Goal: Task Accomplishment & Management: Use online tool/utility

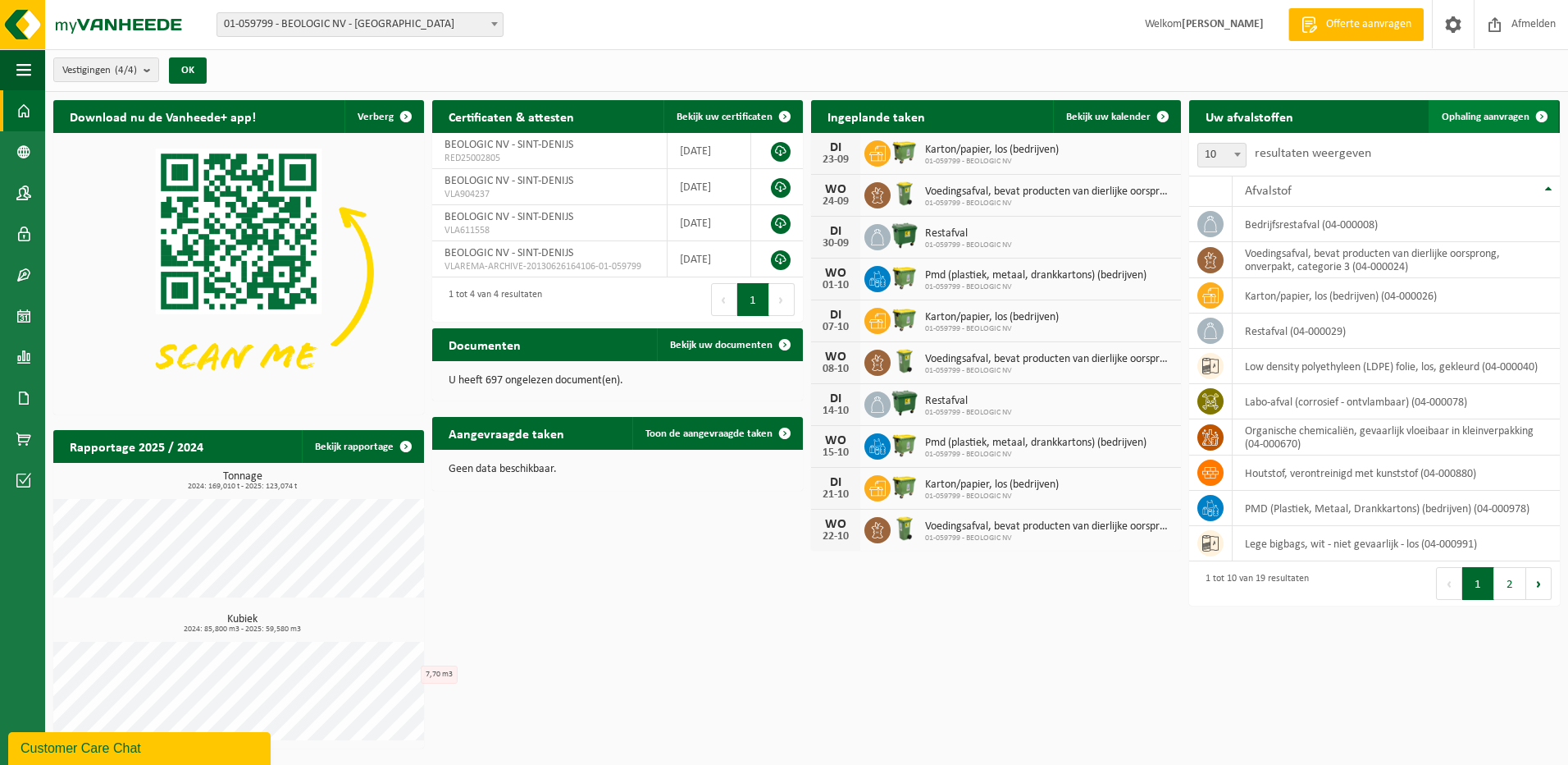
click at [1484, 113] on span "Ophaling aanvragen" at bounding box center [1486, 117] width 88 height 11
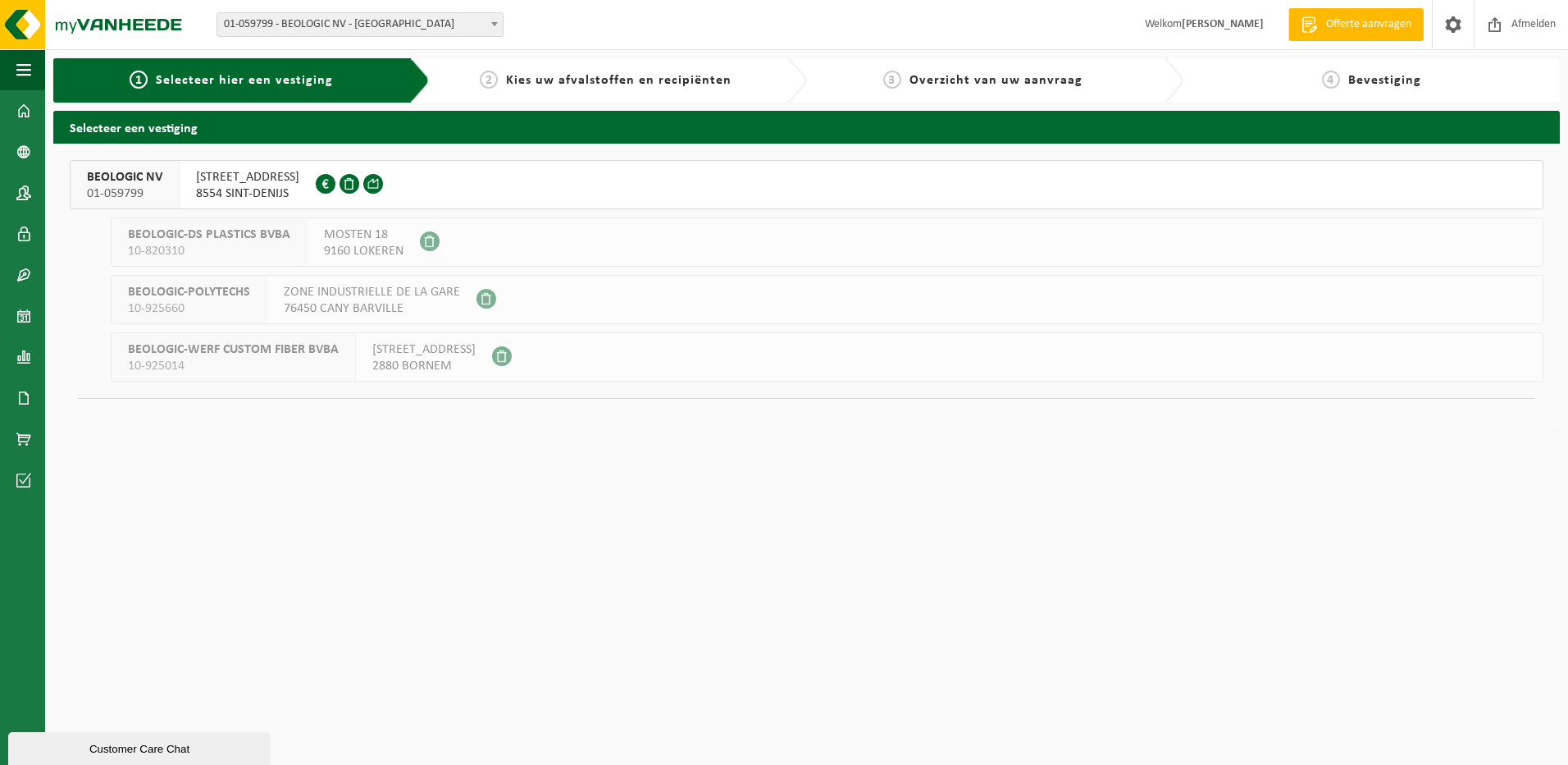
click at [102, 181] on span "BEOLOGIC NV" at bounding box center [124, 177] width 76 height 16
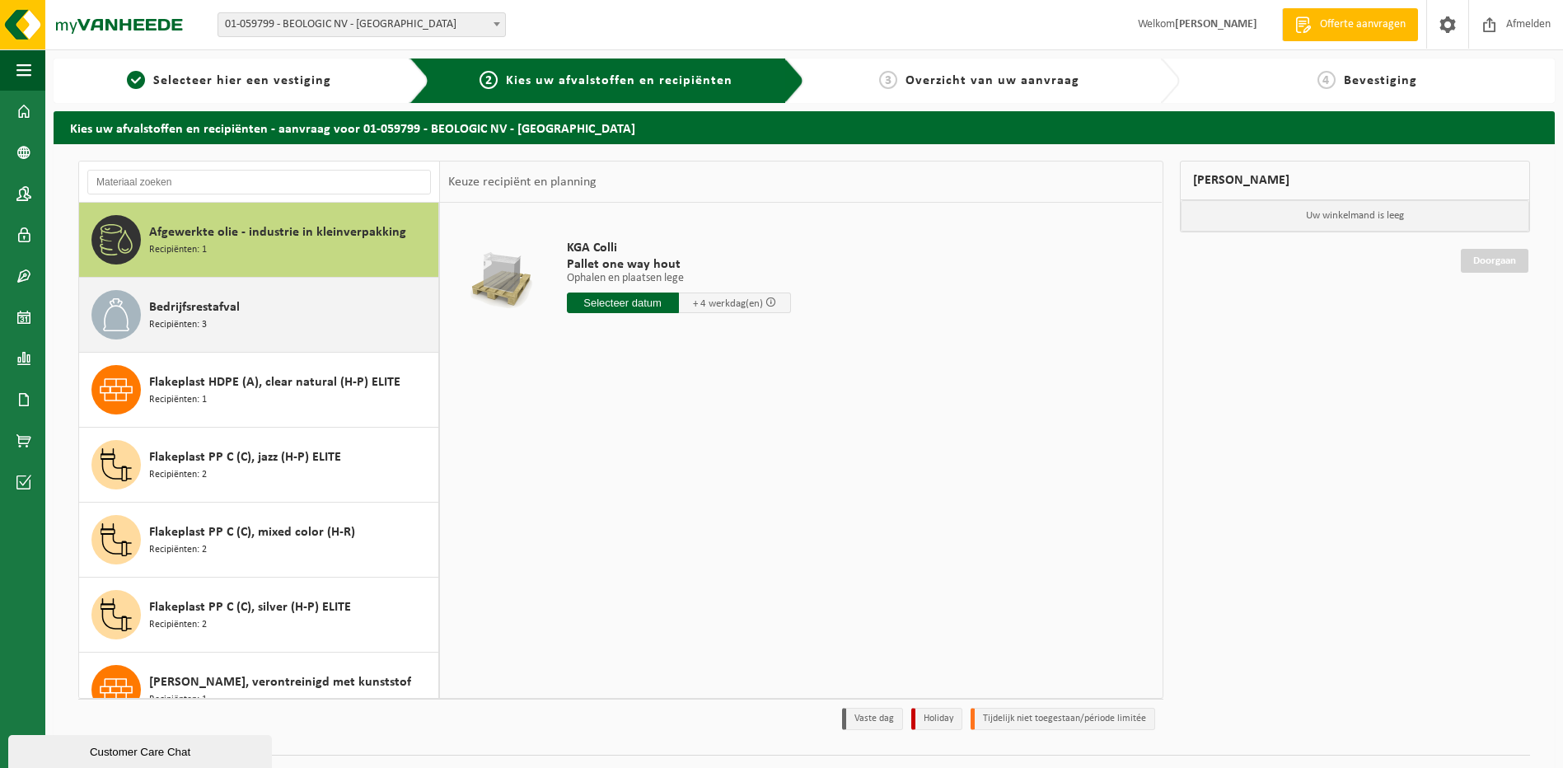
click at [175, 313] on span "Bedrijfsrestafval" at bounding box center [194, 307] width 91 height 20
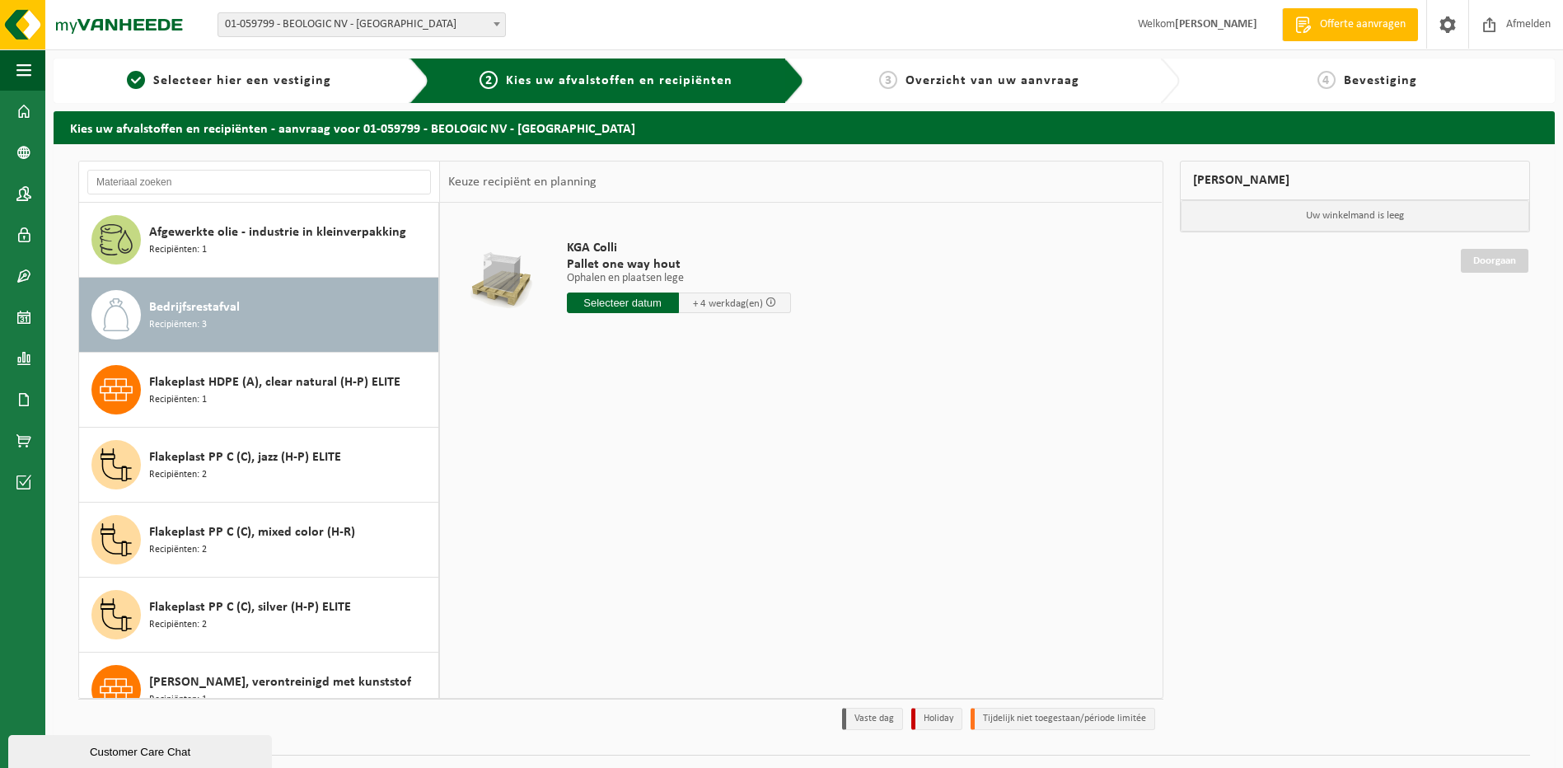
scroll to position [75, 0]
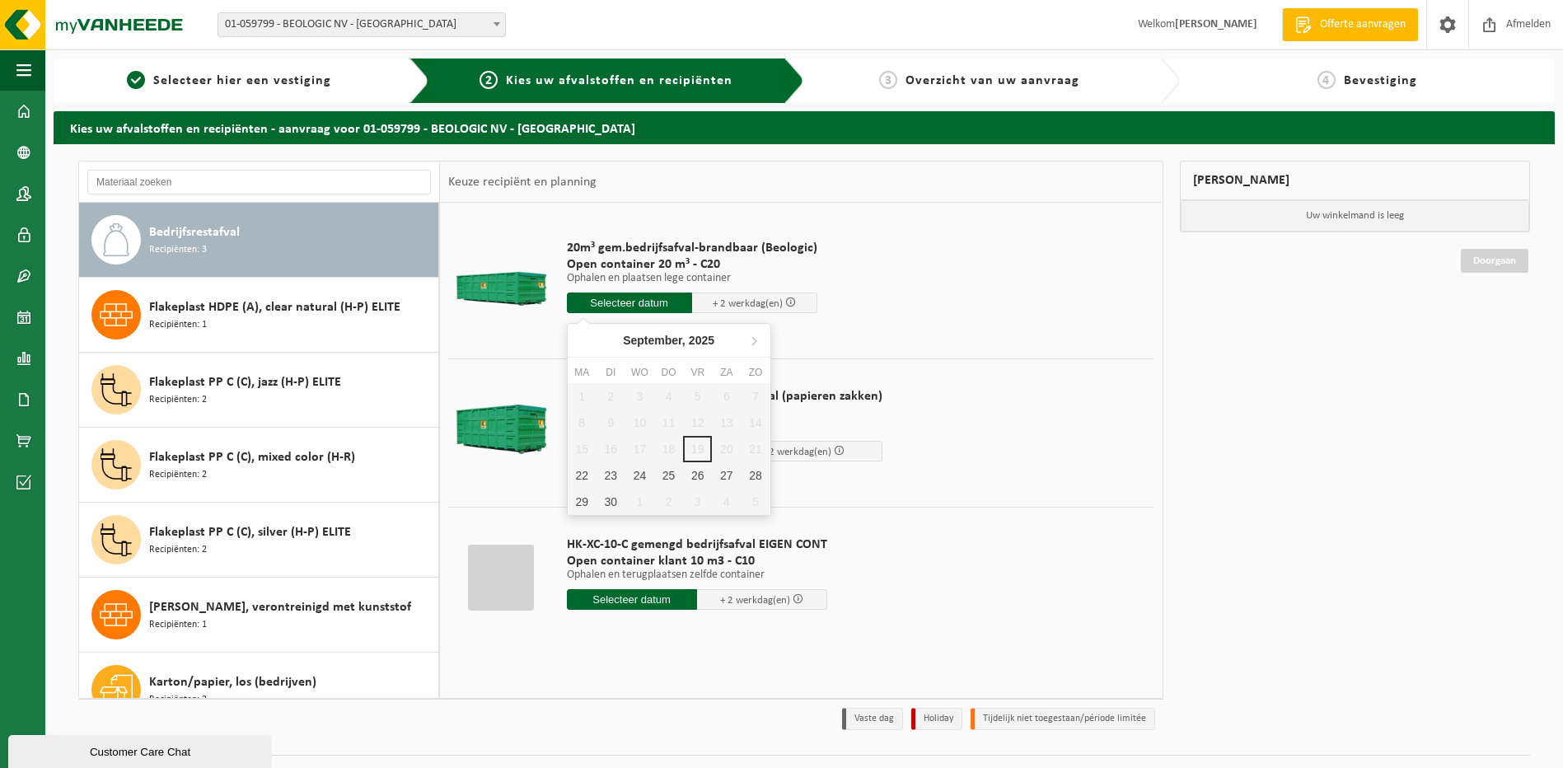
click at [624, 304] on input "text" at bounding box center [629, 303] width 125 height 21
click at [587, 480] on div "22" at bounding box center [582, 475] width 29 height 26
type input "Van 2025-09-22"
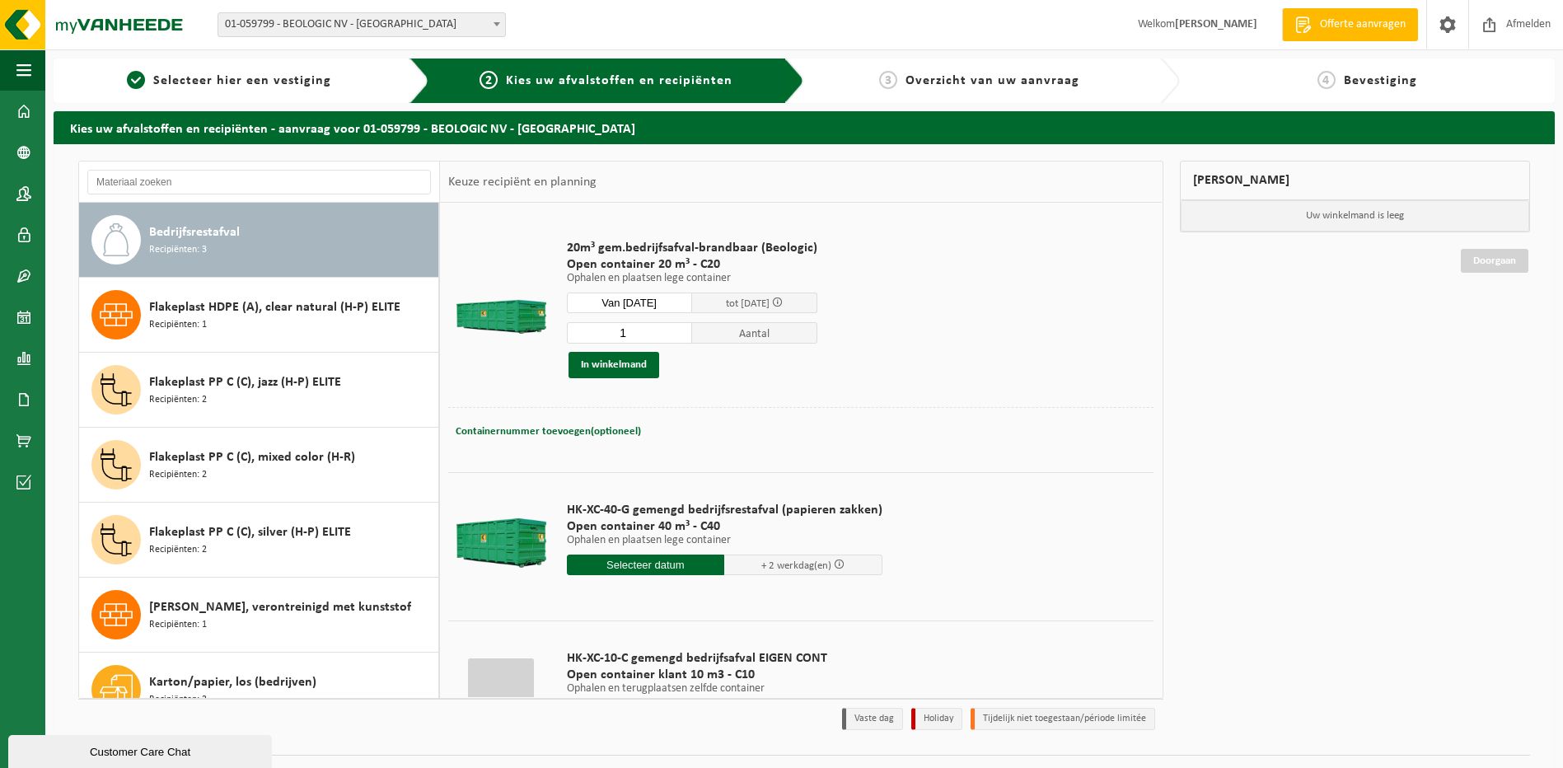
click at [739, 331] on span "Aantal" at bounding box center [754, 332] width 125 height 21
click at [749, 344] on span "Aantal" at bounding box center [754, 332] width 125 height 21
click at [748, 329] on span "Aantal" at bounding box center [754, 332] width 125 height 21
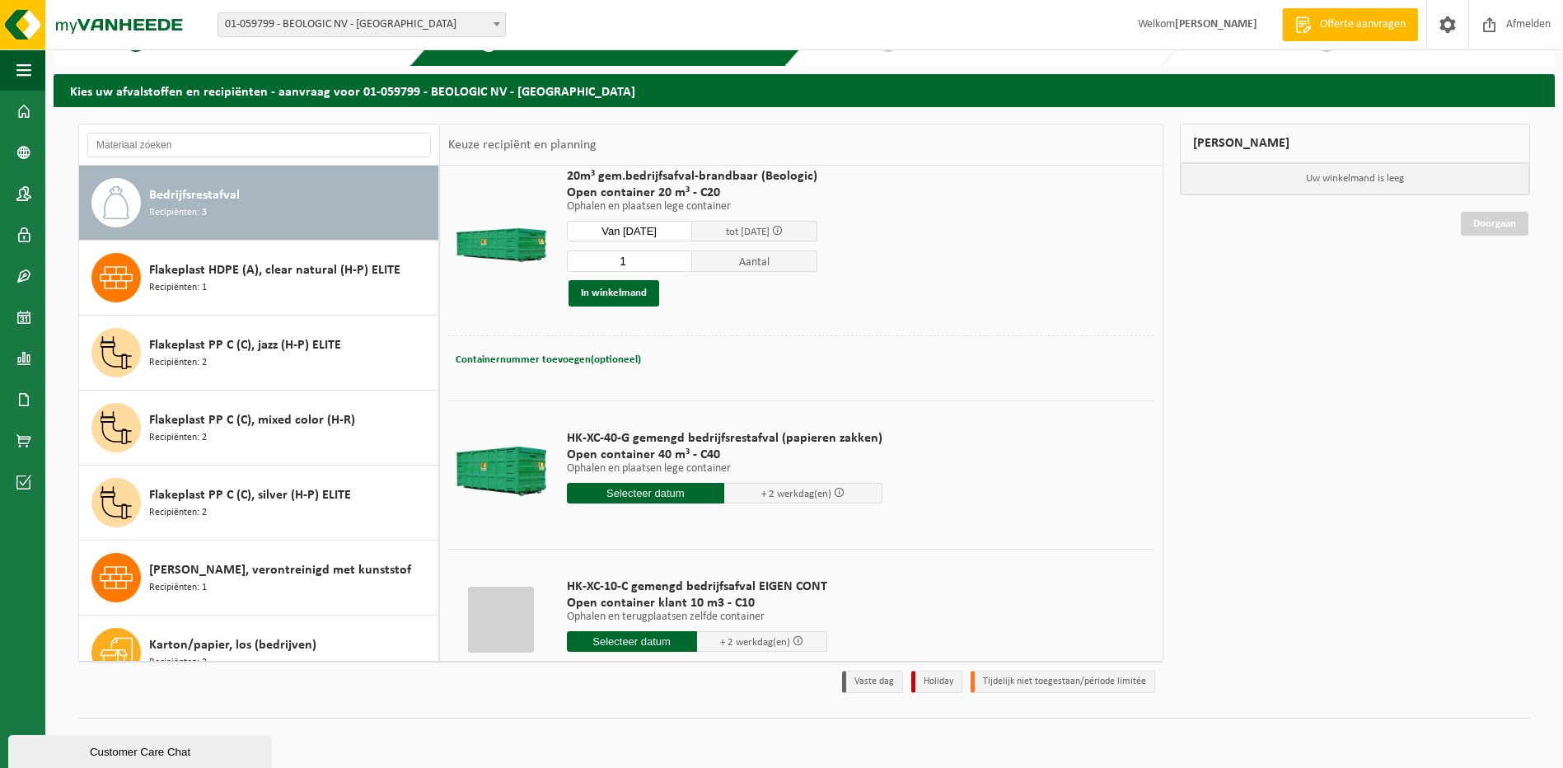
scroll to position [0, 0]
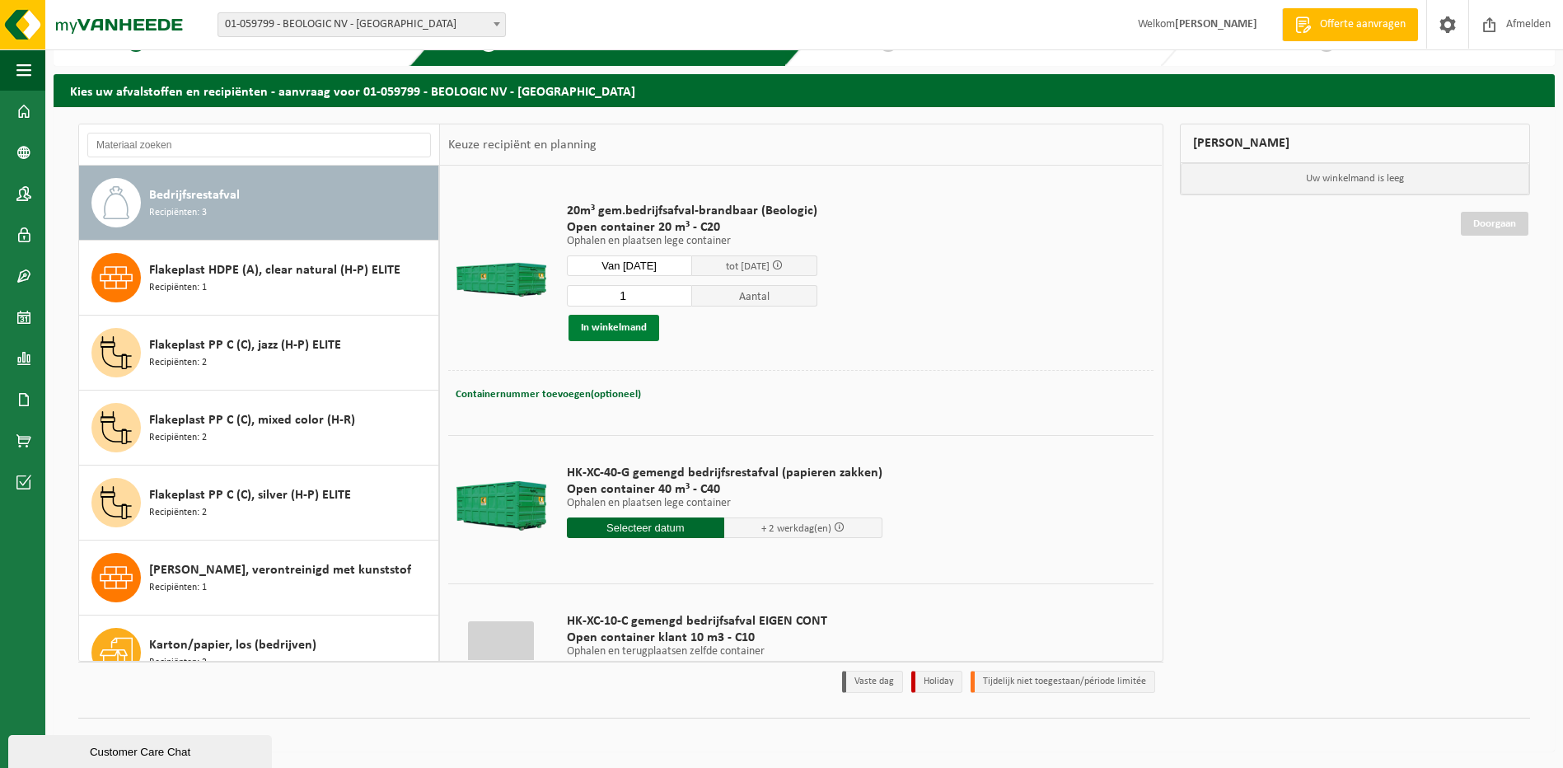
click at [630, 335] on button "In winkelmand" at bounding box center [614, 328] width 91 height 26
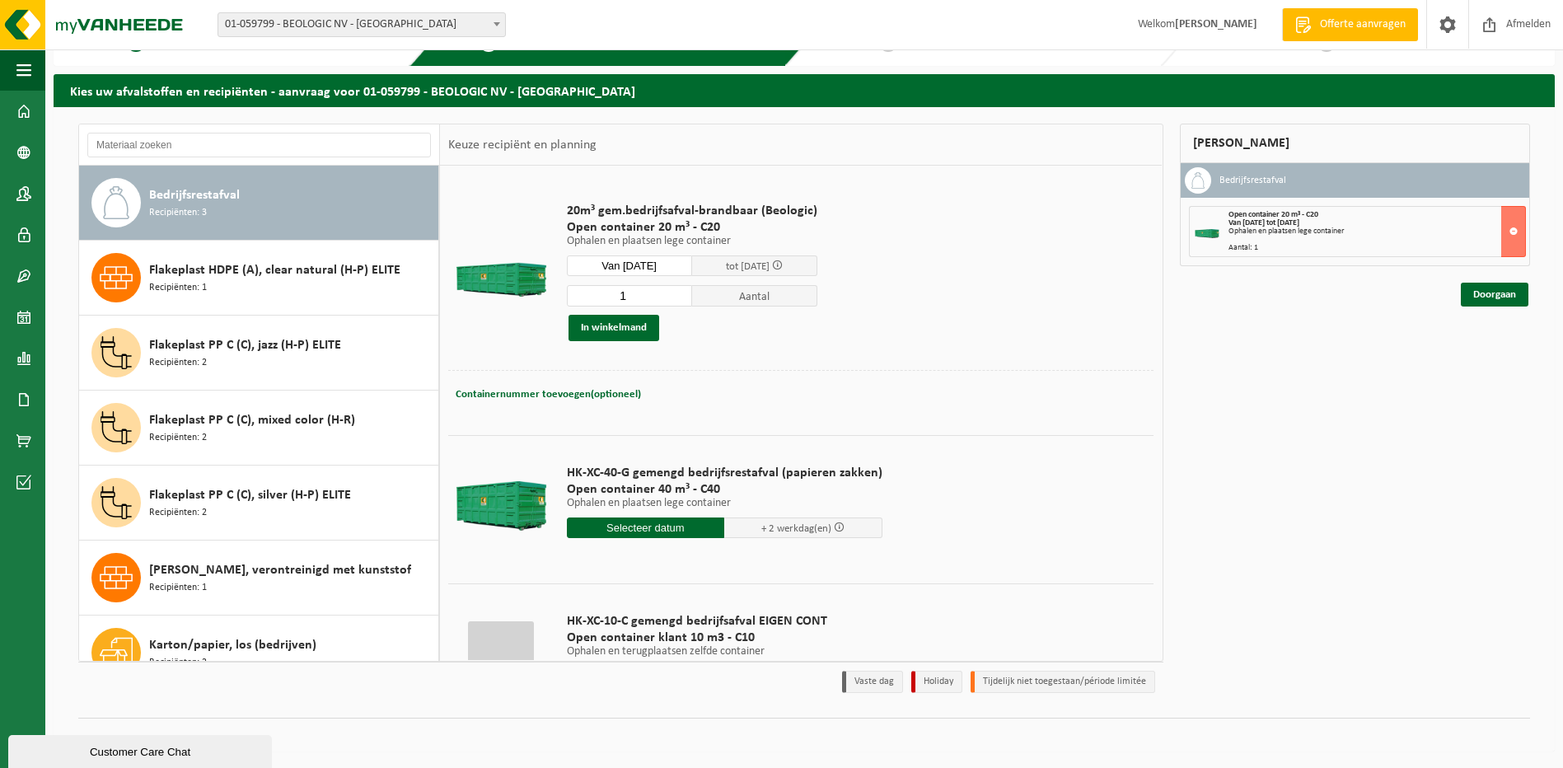
click at [639, 297] on input "1" at bounding box center [629, 295] width 125 height 21
click at [676, 295] on input "2" at bounding box center [629, 295] width 125 height 21
click at [621, 324] on button "In winkelmand" at bounding box center [614, 328] width 91 height 26
click at [657, 291] on input "2" at bounding box center [629, 295] width 125 height 21
type input "1"
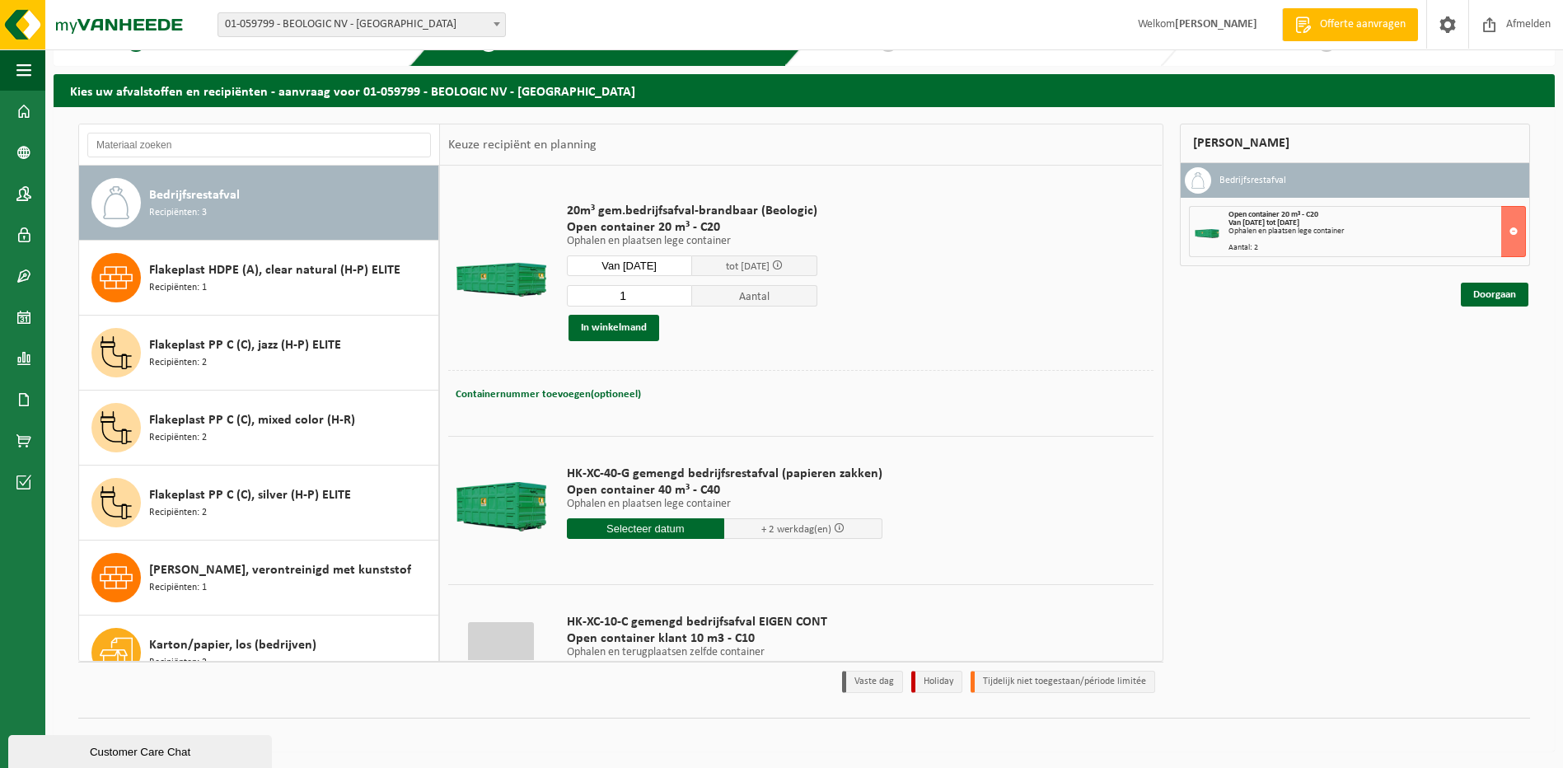
click at [676, 300] on input "1" at bounding box center [629, 295] width 125 height 21
click at [630, 323] on button "In winkelmand" at bounding box center [614, 328] width 91 height 26
click at [1499, 289] on link "Doorgaan" at bounding box center [1495, 295] width 68 height 24
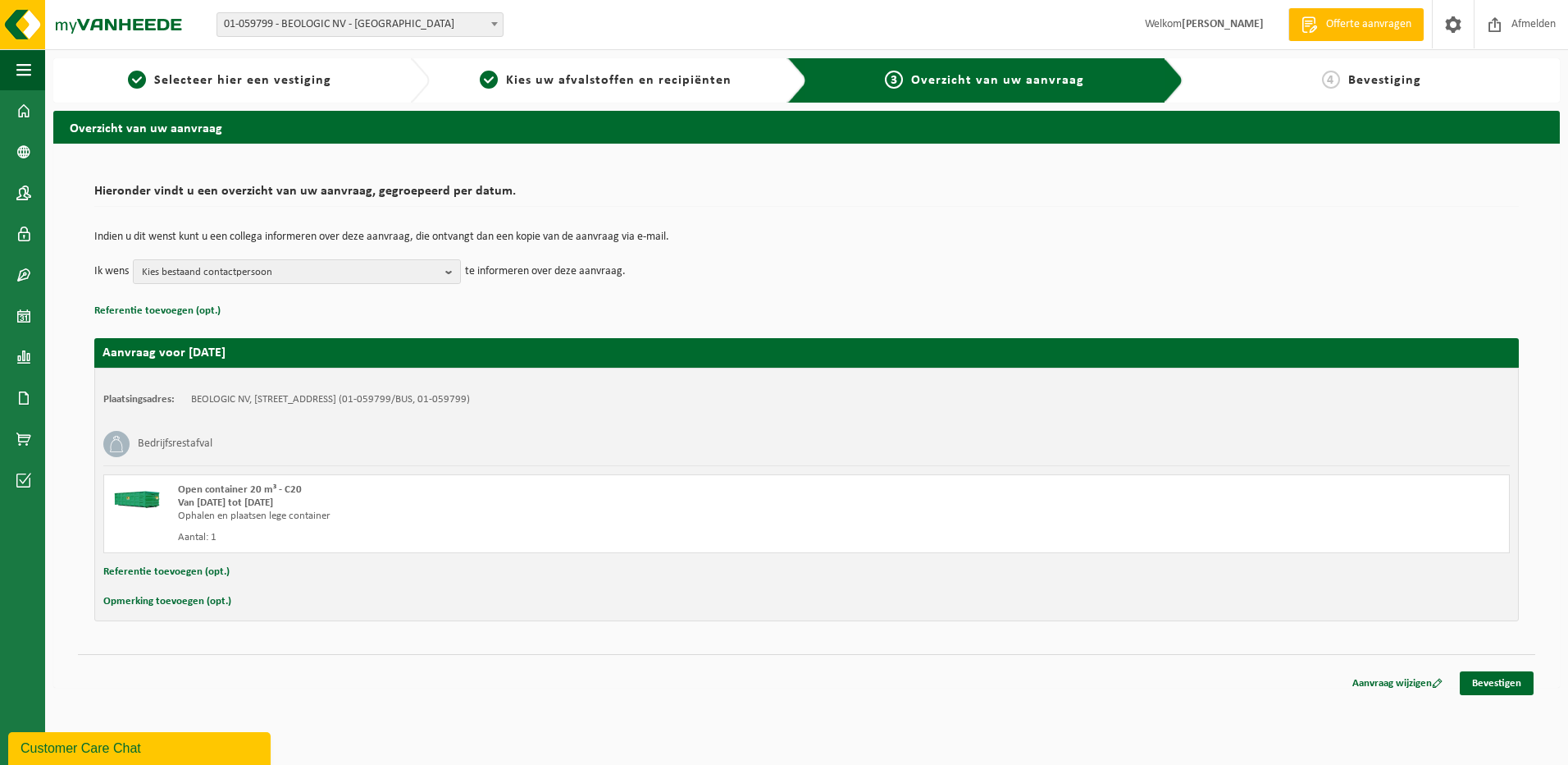
click at [175, 575] on button "Referentie toevoegen (opt.)" at bounding box center [166, 572] width 126 height 21
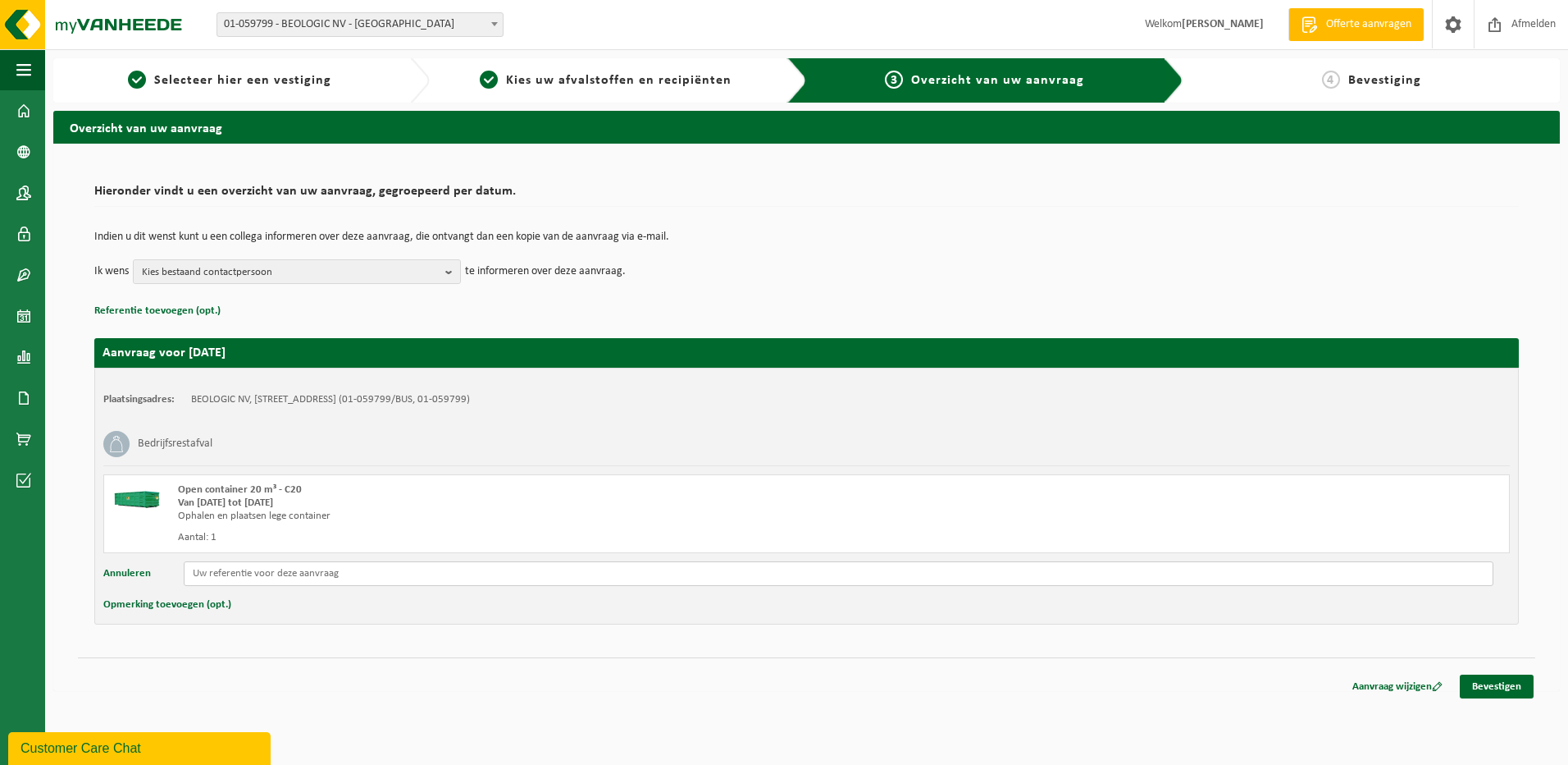
click at [268, 575] on input "text" at bounding box center [839, 574] width 1310 height 25
type input "C20.1435"
click at [453, 271] on b "button" at bounding box center [452, 271] width 15 height 23
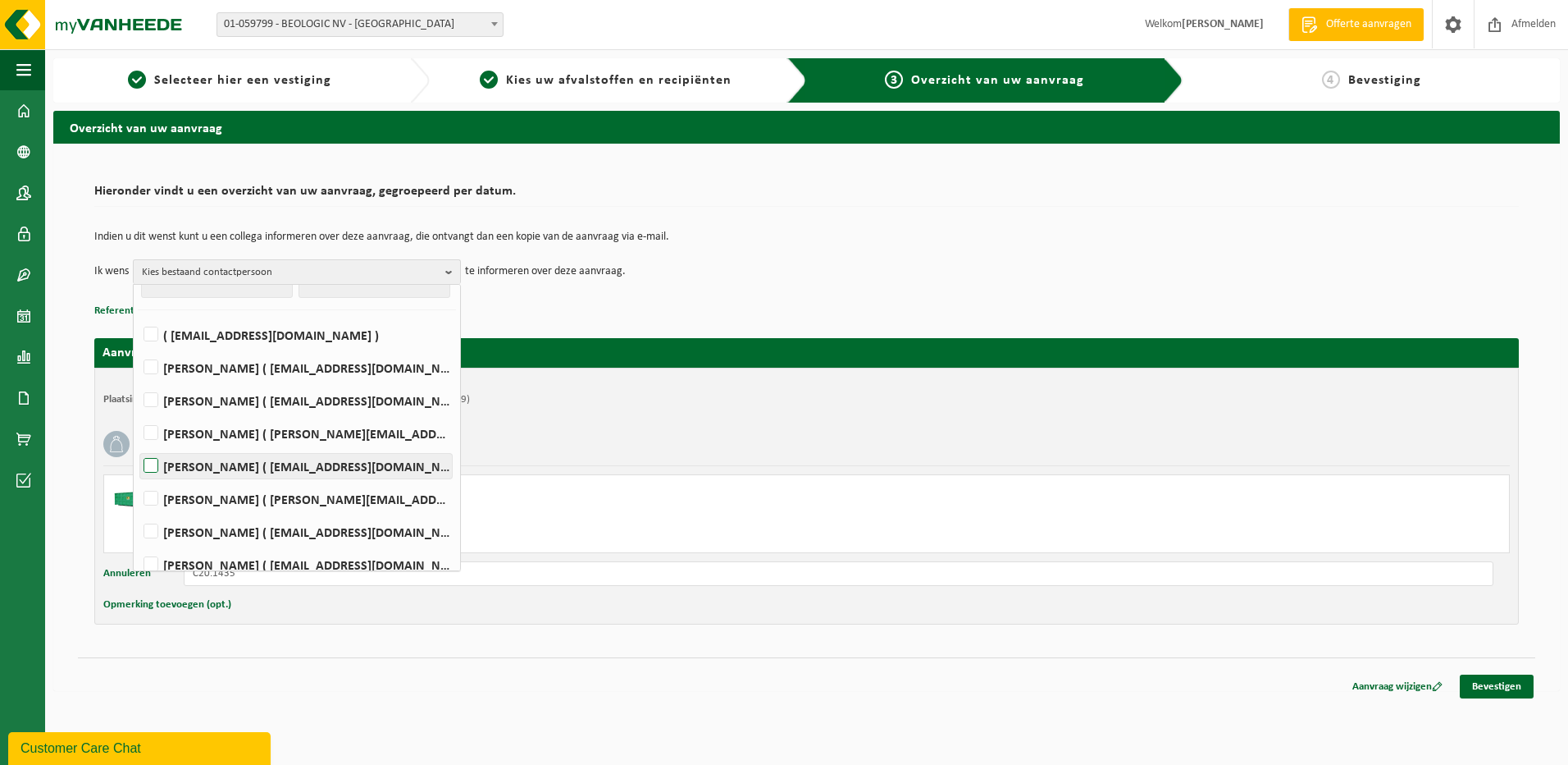
scroll to position [42, 0]
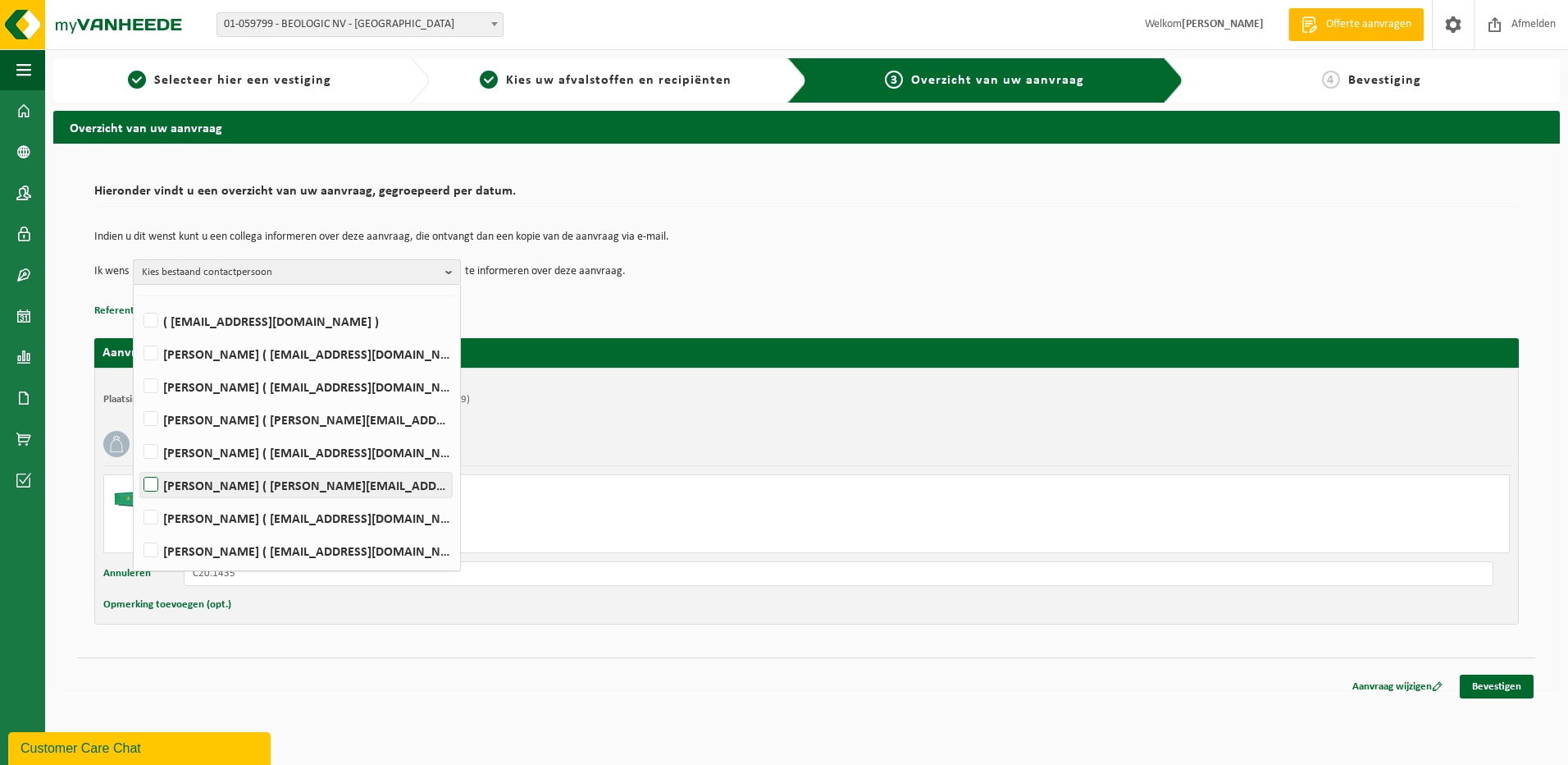
click at [159, 482] on label "[PERSON_NAME] ( [PERSON_NAME][EMAIL_ADDRESS][DOMAIN_NAME] )" at bounding box center [296, 485] width 312 height 25
click at [137, 464] on input "[PERSON_NAME] ( [PERSON_NAME][EMAIL_ADDRESS][DOMAIN_NAME] )" at bounding box center [137, 464] width 1 height 1
checkbox input "true"
click at [1499, 683] on link "Bevestigen" at bounding box center [1497, 686] width 74 height 24
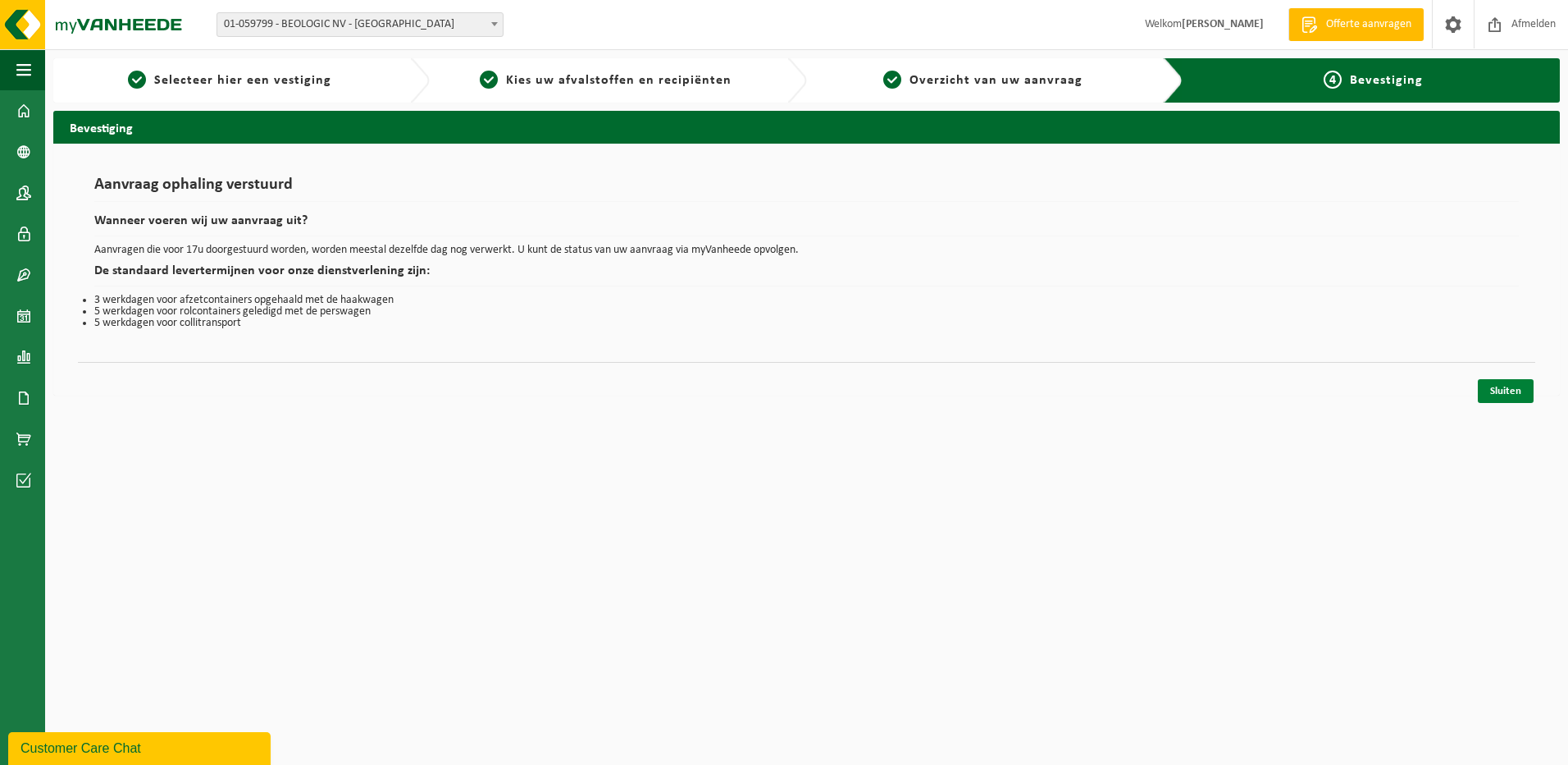
click at [1503, 389] on link "Sluiten" at bounding box center [1506, 391] width 56 height 24
